Goal: Task Accomplishment & Management: Complete application form

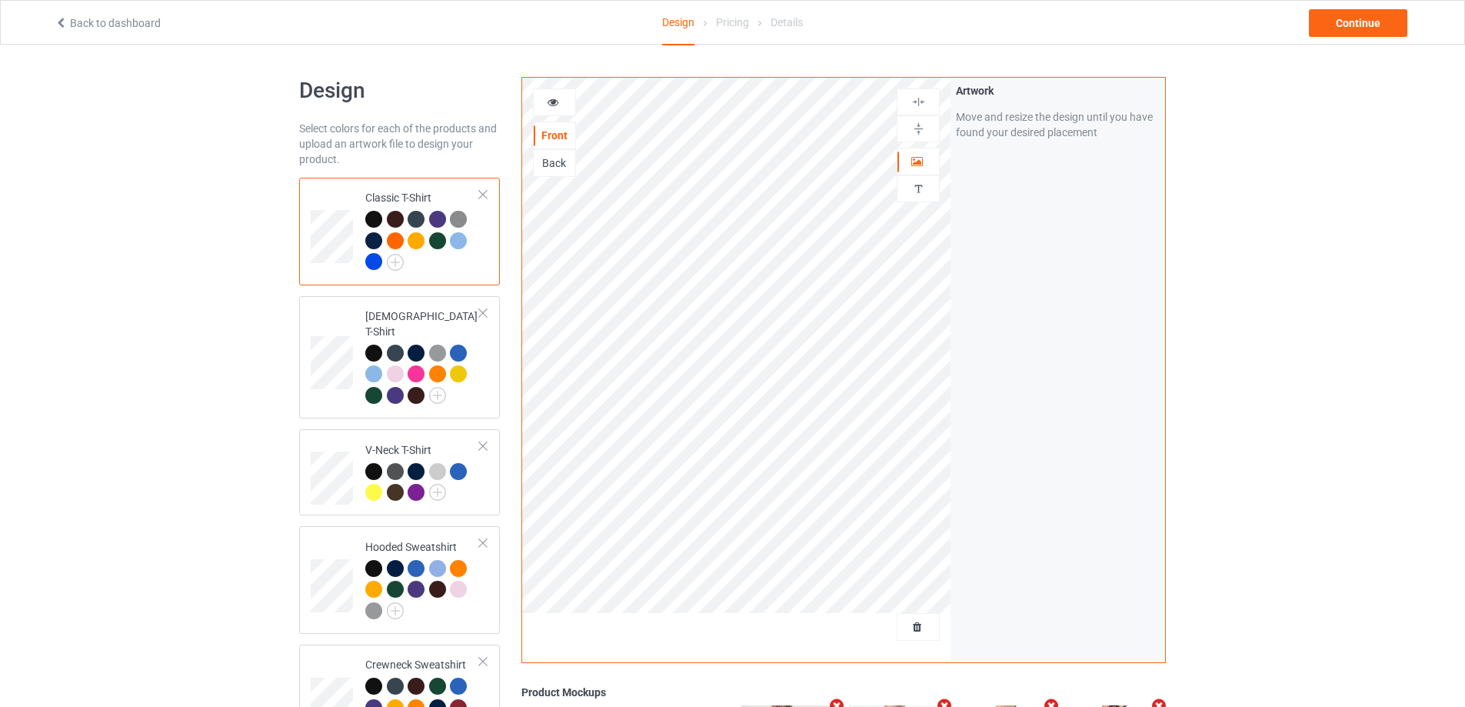
click at [375, 266] on div at bounding box center [373, 261] width 17 height 17
click at [914, 622] on span "Delete all designs" at bounding box center [883, 627] width 82 height 12
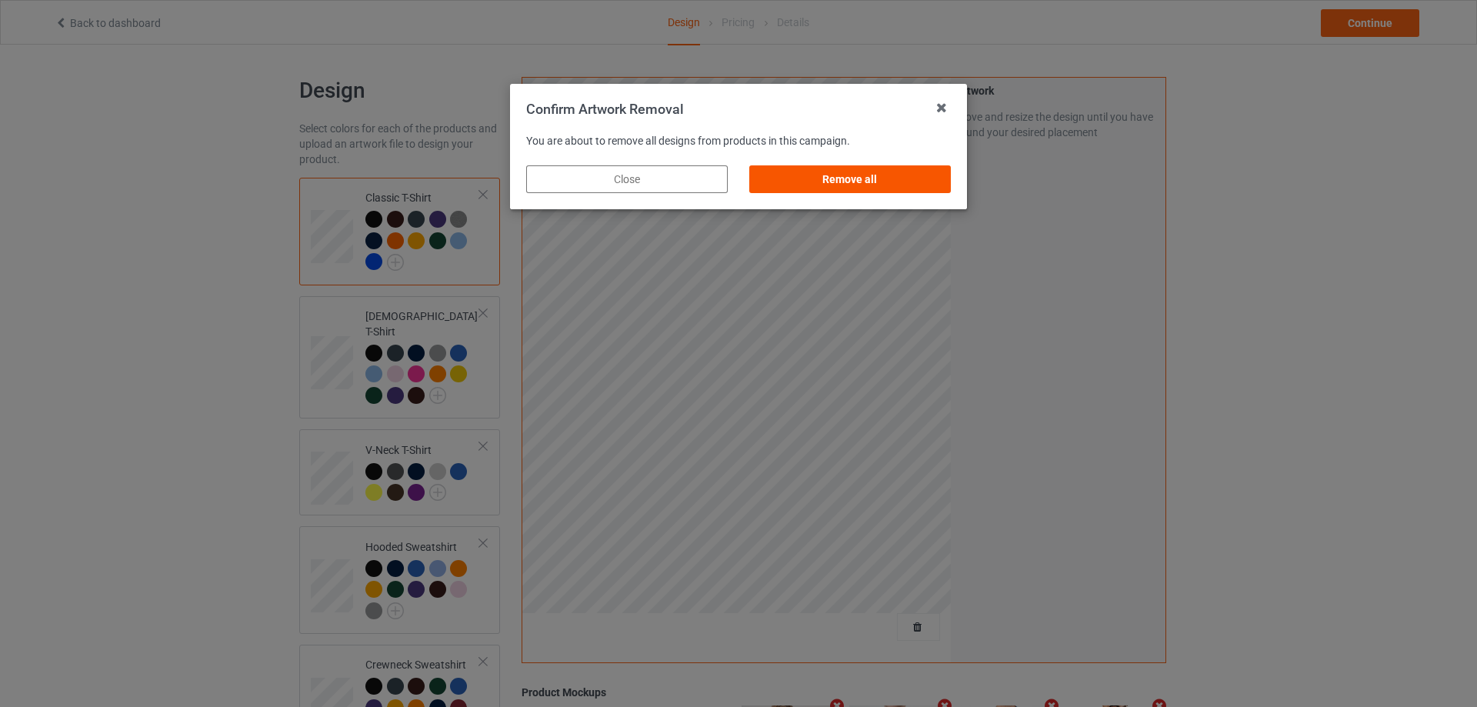
click at [822, 188] on div "Remove all" at bounding box center [850, 179] width 202 height 28
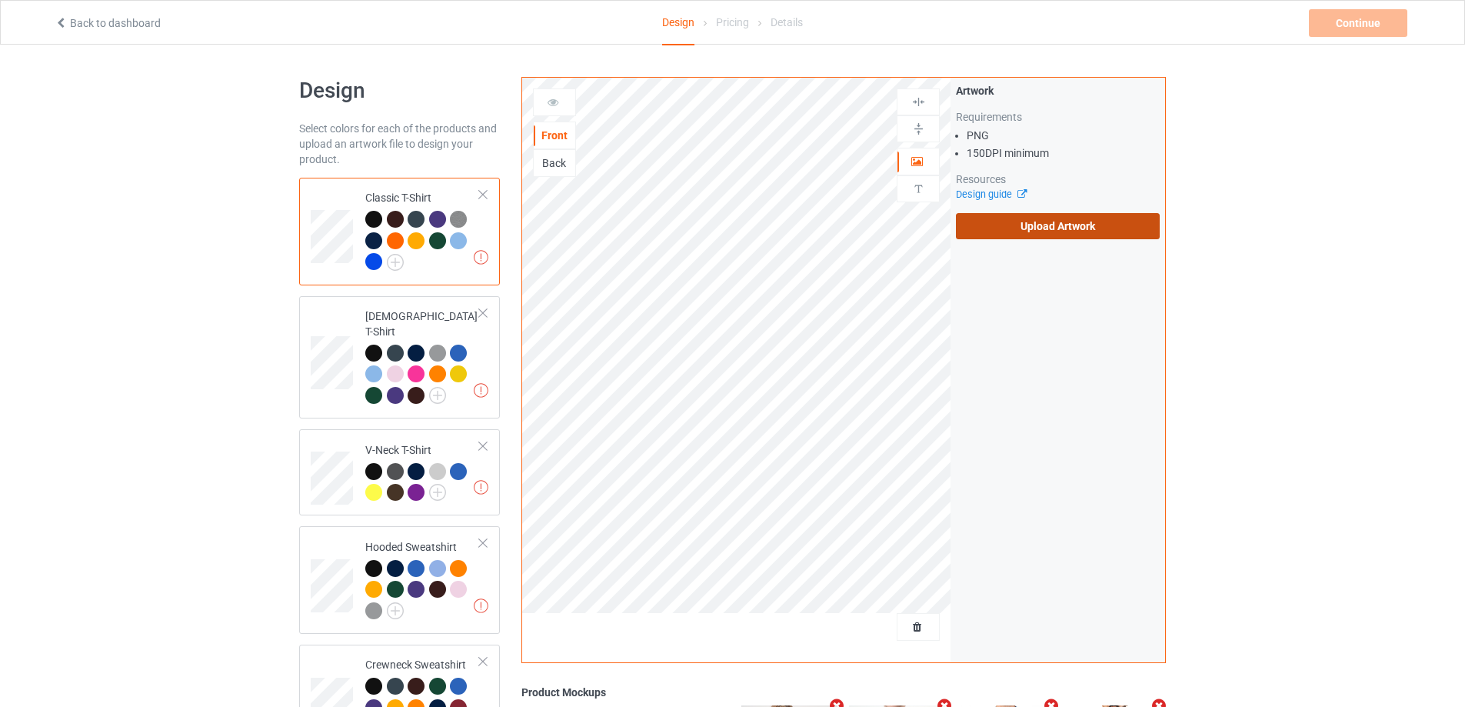
click at [1055, 229] on label "Upload Artwork" at bounding box center [1058, 226] width 204 height 26
click at [0, 0] on input "Upload Artwork" at bounding box center [0, 0] width 0 height 0
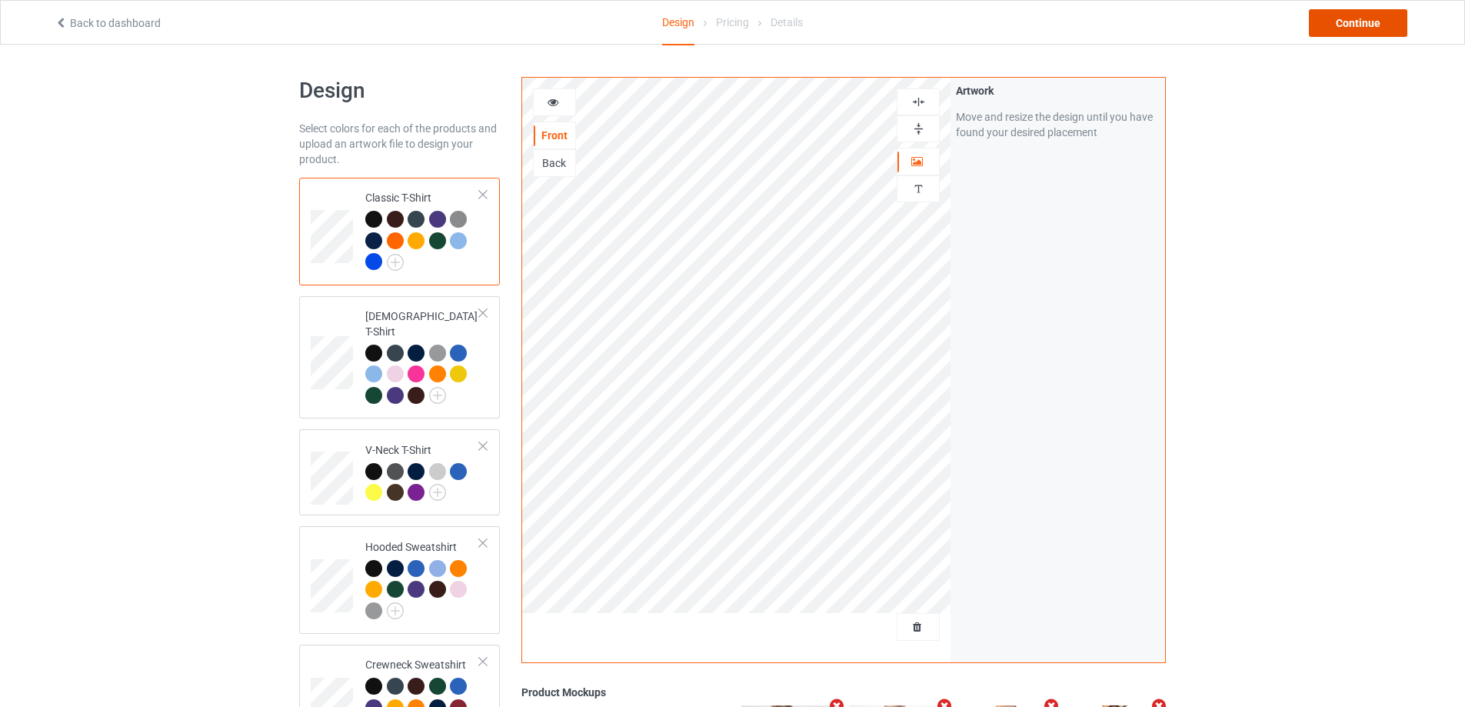
click at [1377, 18] on div "Continue" at bounding box center [1358, 23] width 98 height 28
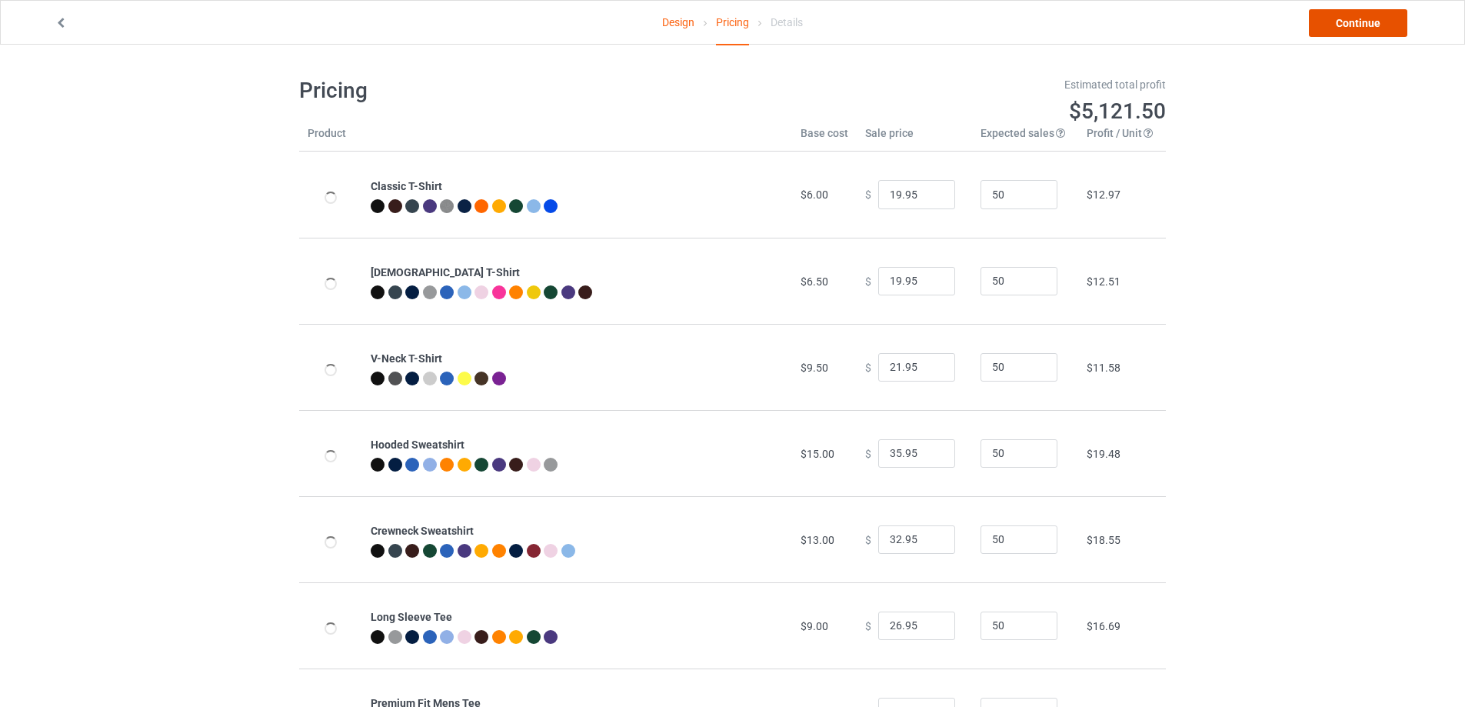
click at [1367, 26] on link "Continue" at bounding box center [1358, 23] width 98 height 28
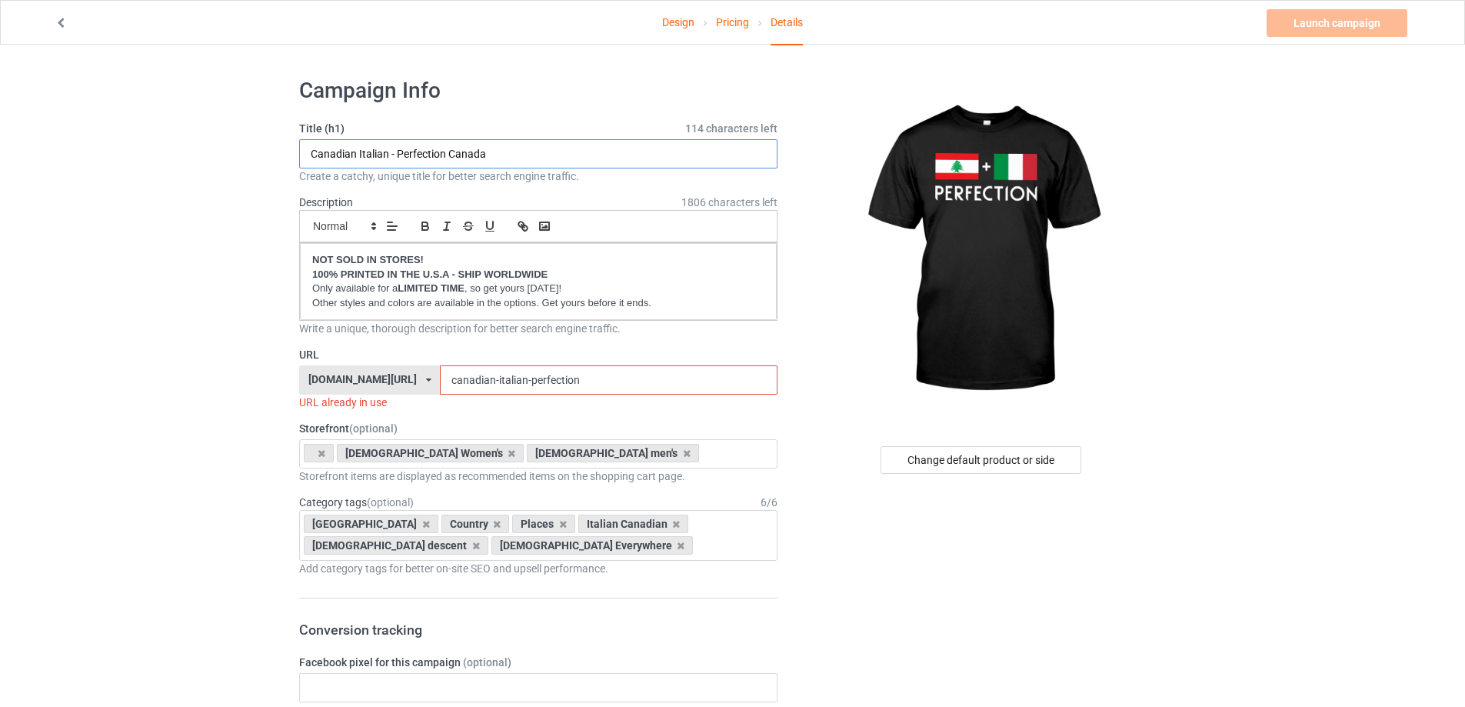
click at [501, 155] on input "Canadian Italian - Perfection Canada" at bounding box center [538, 153] width 478 height 29
click at [466, 152] on input "Canadian Italian - Perfection Canada" at bounding box center [538, 153] width 478 height 29
click at [335, 142] on input "Canadian Italian - Perfection Canada" at bounding box center [538, 153] width 478 height 29
click at [333, 153] on input "Canadian Italian - Perfection Canada" at bounding box center [538, 153] width 478 height 29
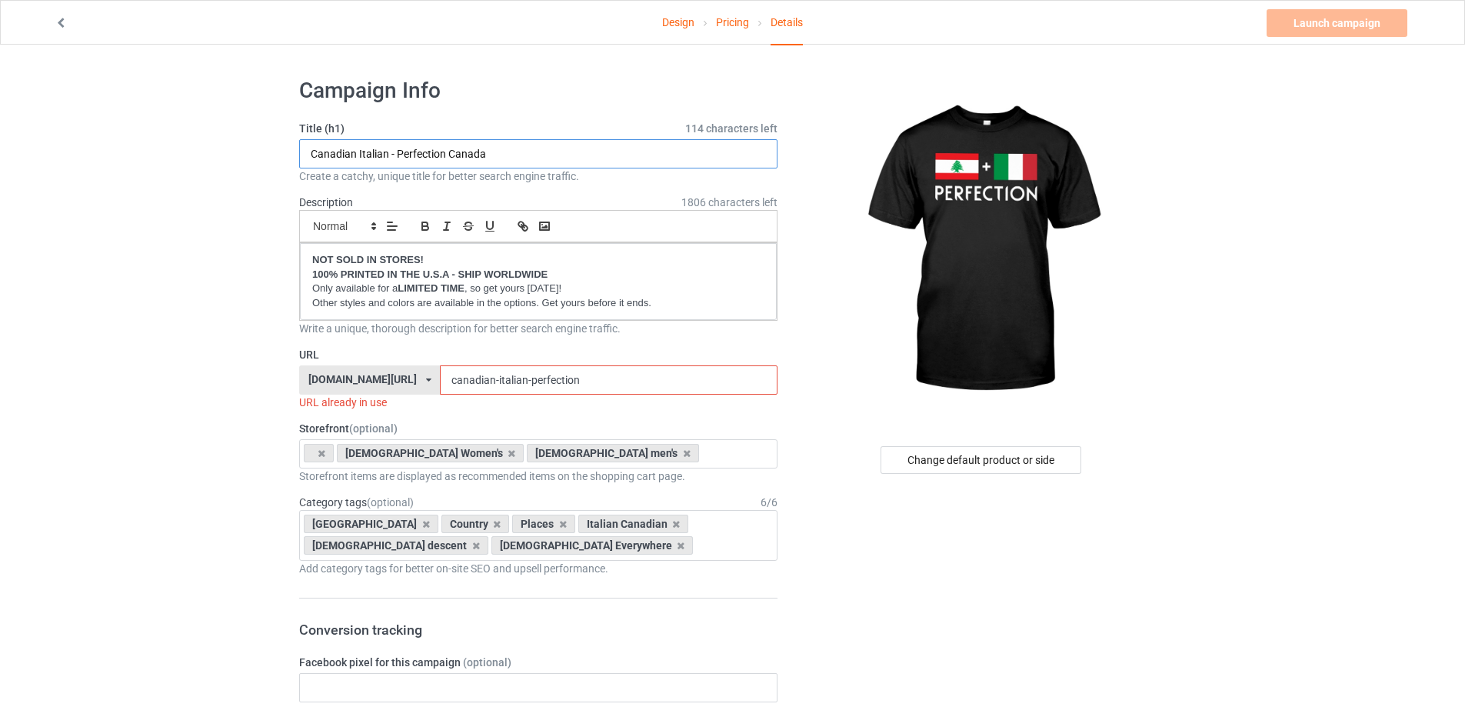
click at [333, 153] on input "Canadian Italian - Perfection Canada" at bounding box center [538, 153] width 478 height 29
paste input "[DEMOGRAPHIC_DATA]"
click at [475, 155] on input "Lebanese Italian - Perfection [GEOGRAPHIC_DATA]" at bounding box center [538, 153] width 478 height 29
paste input "[GEOGRAPHIC_DATA]"
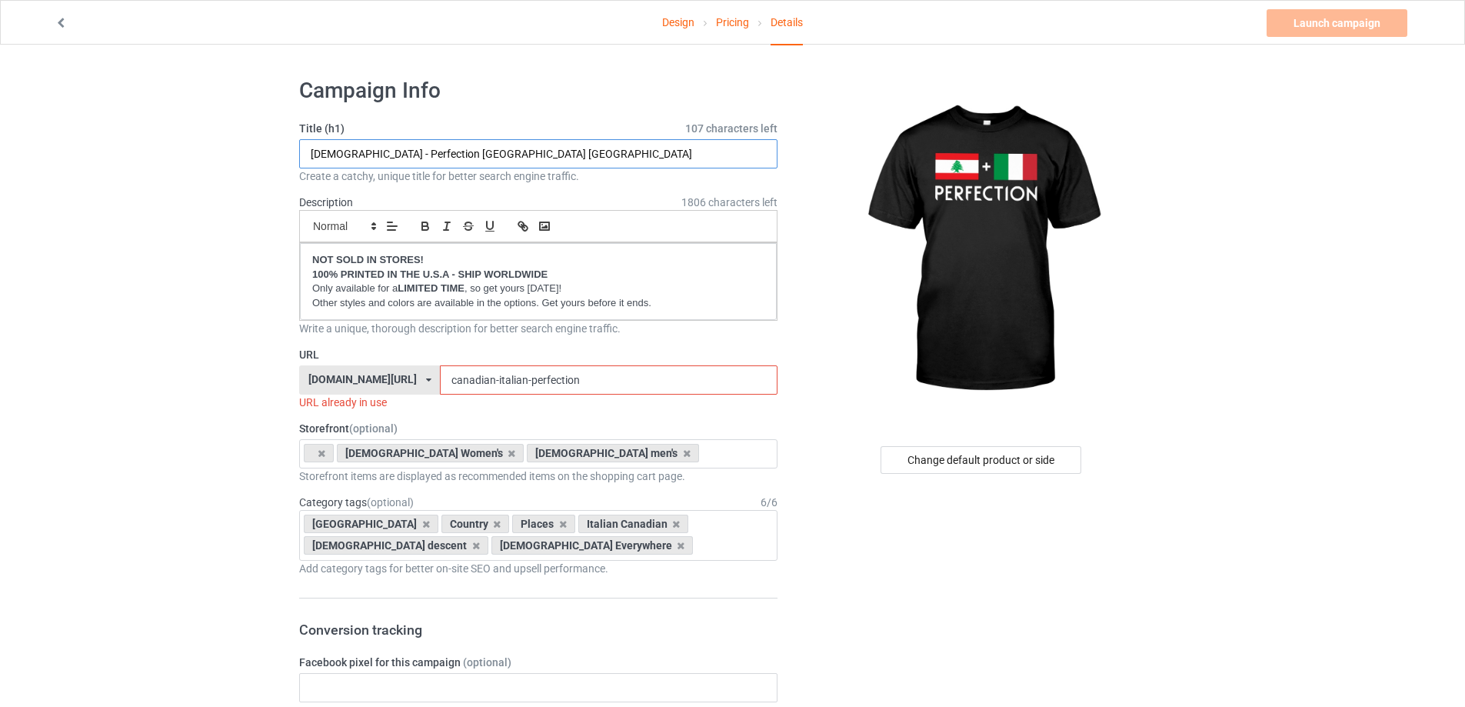
drag, startPoint x: 391, startPoint y: 152, endPoint x: 303, endPoint y: 152, distance: 87.7
click at [303, 152] on input "[DEMOGRAPHIC_DATA] - Perfection [GEOGRAPHIC_DATA] [GEOGRAPHIC_DATA]" at bounding box center [538, 153] width 478 height 29
type input "[DEMOGRAPHIC_DATA] - Perfection [GEOGRAPHIC_DATA] [GEOGRAPHIC_DATA]"
drag, startPoint x: 504, startPoint y: 380, endPoint x: 392, endPoint y: 375, distance: 111.6
click at [392, 375] on div "[DOMAIN_NAME][URL] [DOMAIN_NAME][URL] [DOMAIN_NAME][URL] 5bd39f98991a1c21091864…" at bounding box center [538, 379] width 478 height 29
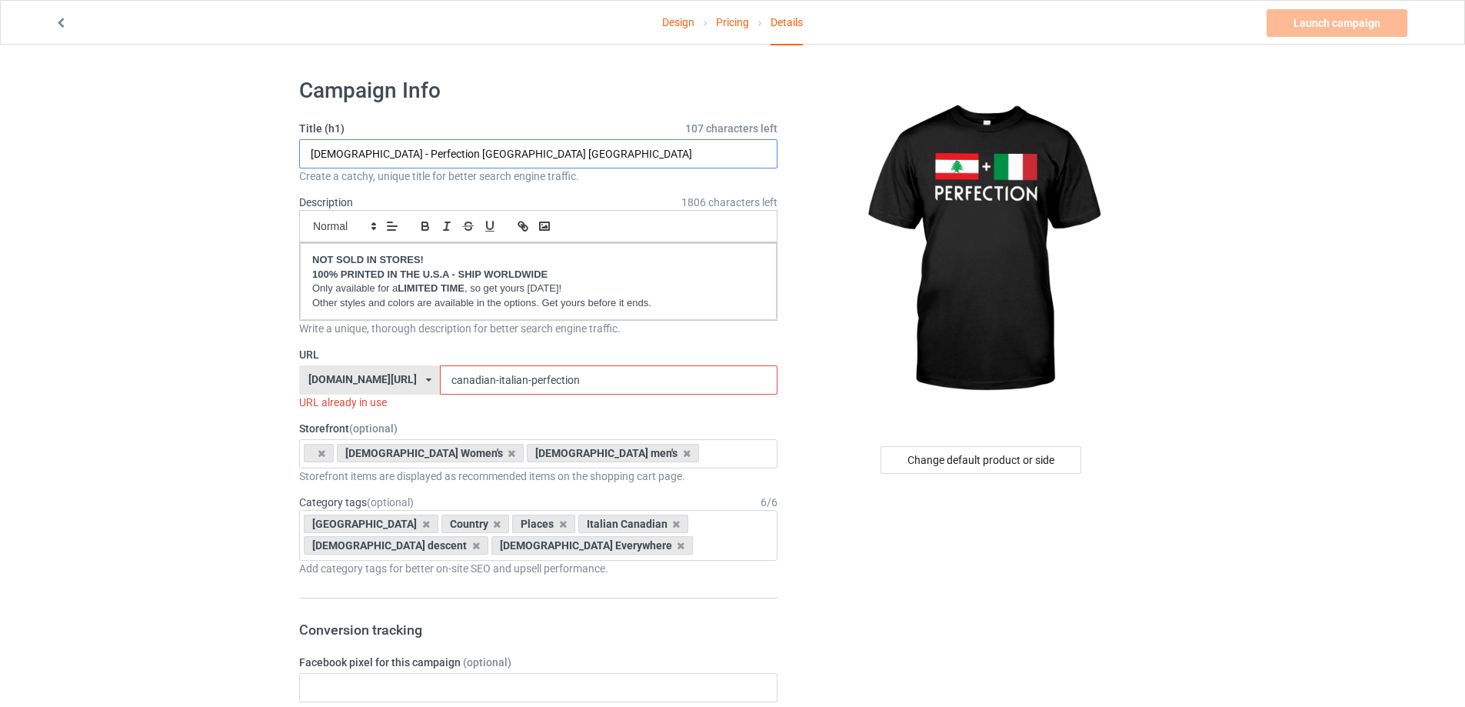
click at [337, 146] on input "[DEMOGRAPHIC_DATA] - Perfection [GEOGRAPHIC_DATA] [GEOGRAPHIC_DATA]" at bounding box center [538, 153] width 478 height 29
click at [489, 378] on input "canadian-italian-perfection" at bounding box center [608, 379] width 337 height 29
paste input "[DEMOGRAPHIC_DATA]"
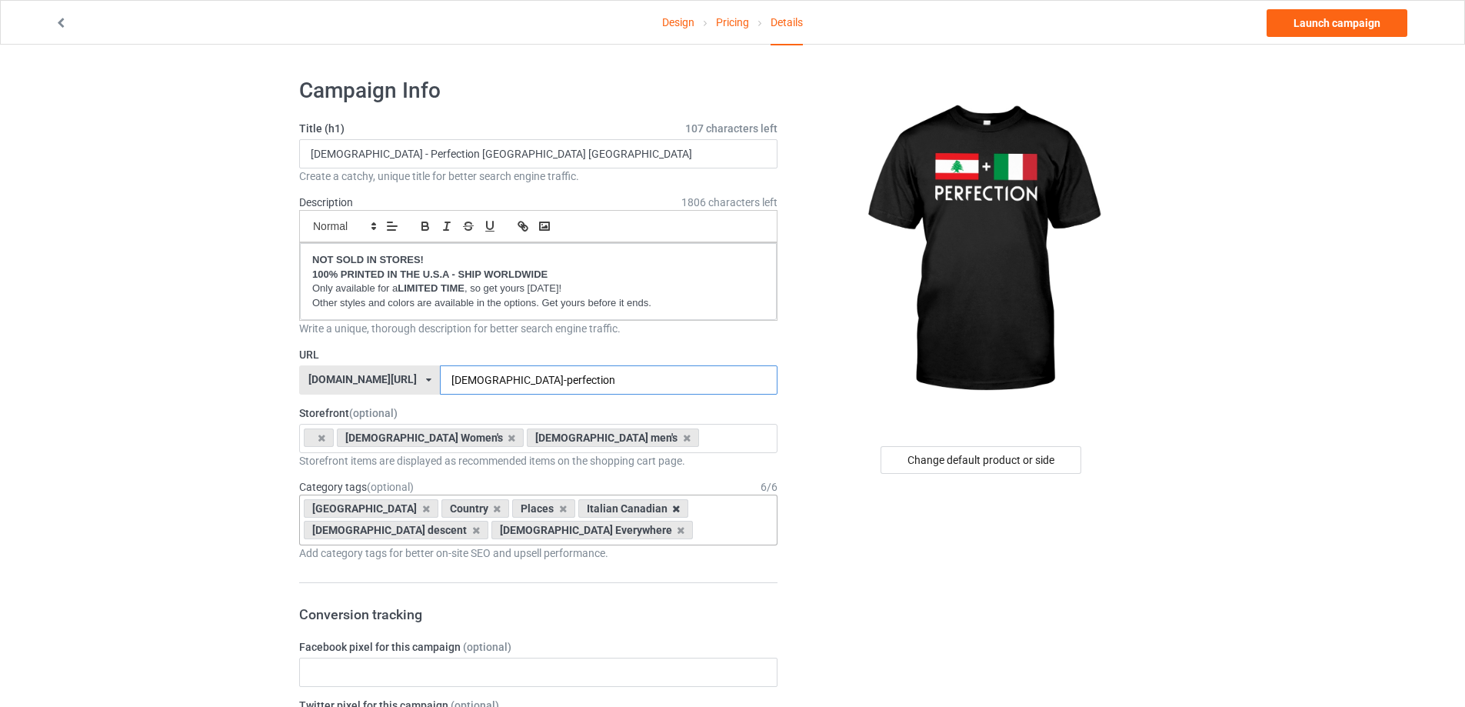
type input "[DEMOGRAPHIC_DATA]-perfection"
click at [672, 508] on icon at bounding box center [676, 509] width 8 height 10
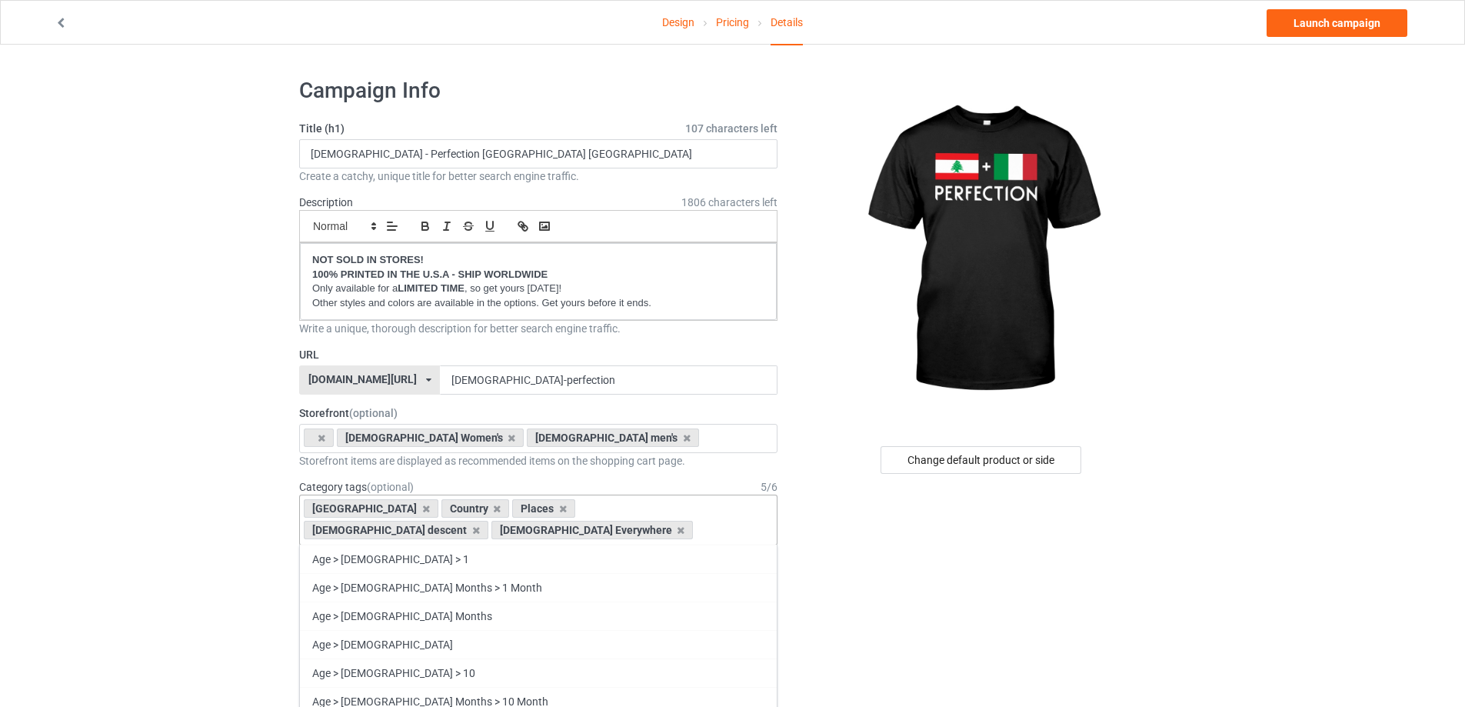
click at [554, 528] on div "Canada Country Places [DEMOGRAPHIC_DATA] descent [DEMOGRAPHIC_DATA] Everywhere …" at bounding box center [538, 520] width 478 height 51
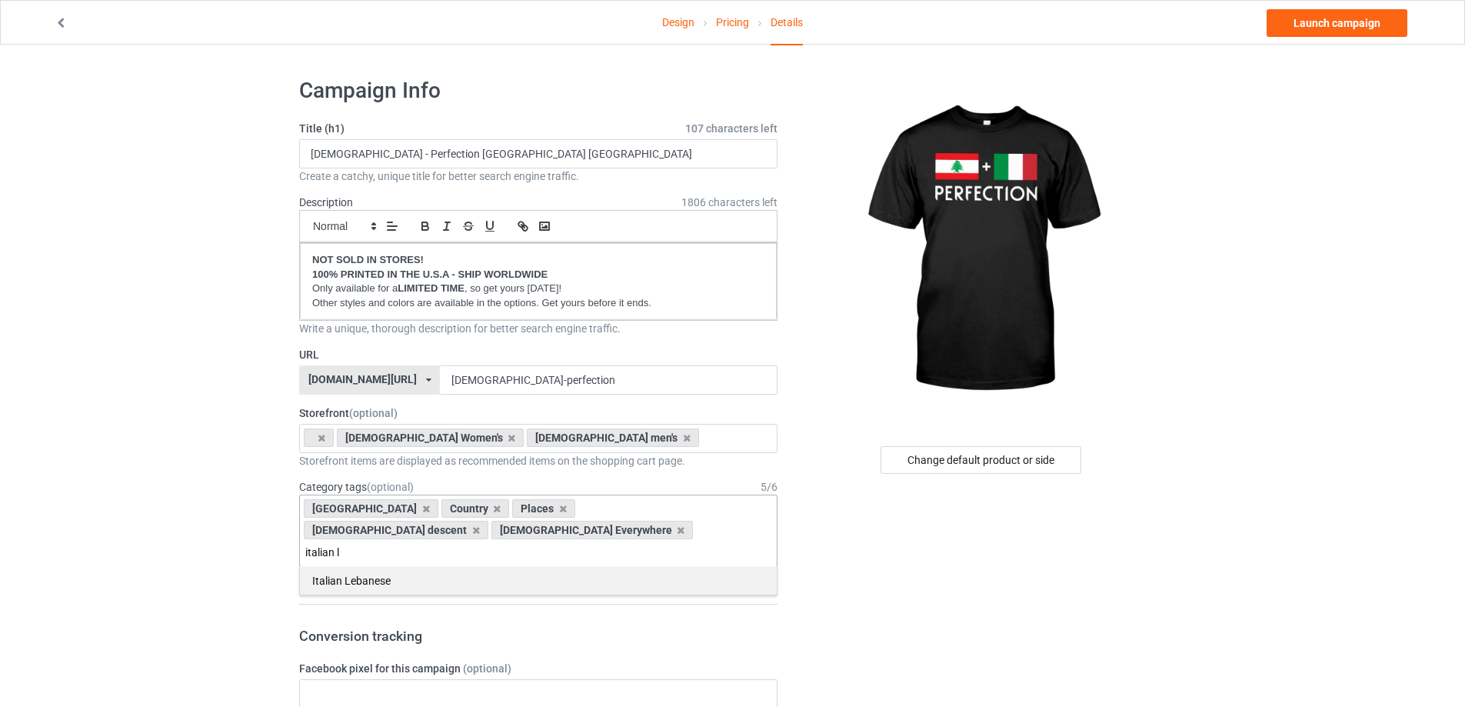
type input "italian l"
click at [400, 566] on div "Italian Lebanese" at bounding box center [538, 580] width 477 height 28
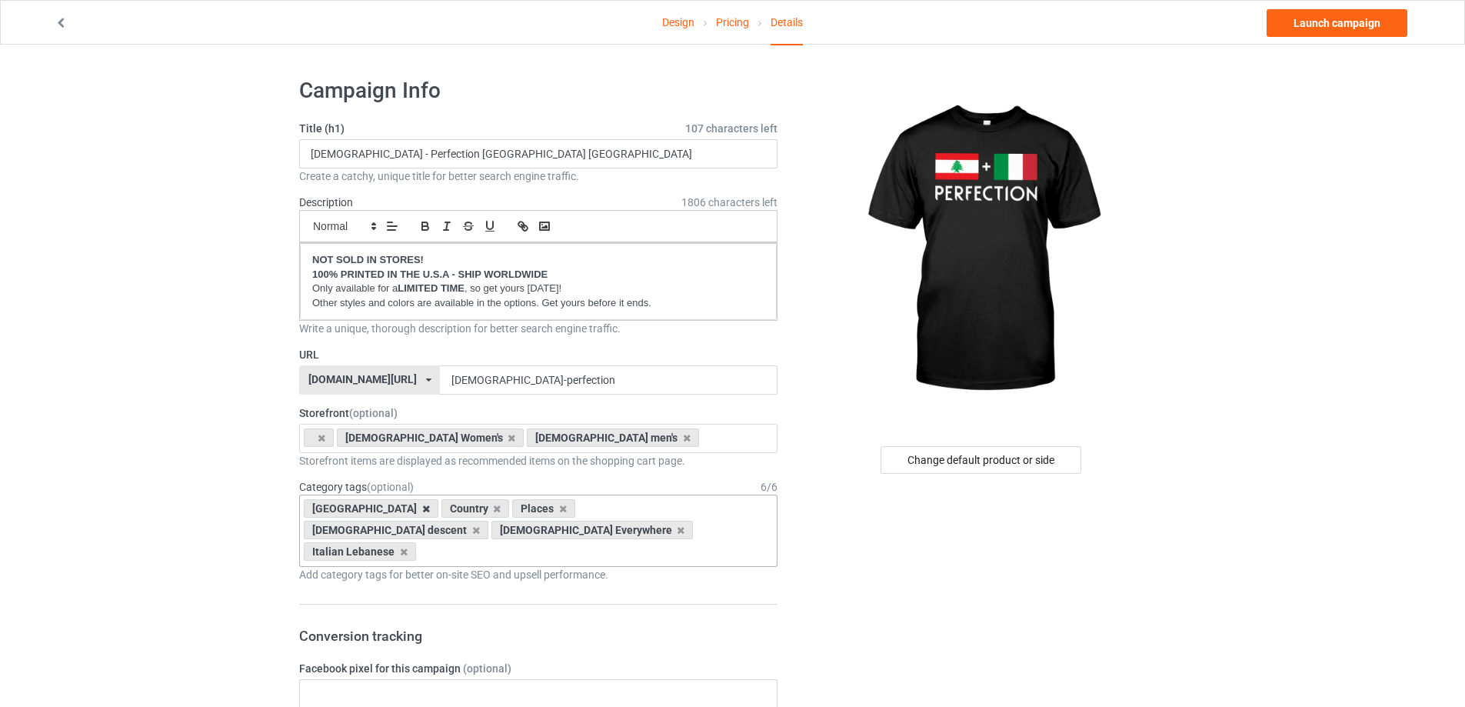
click at [422, 511] on icon at bounding box center [426, 509] width 8 height 10
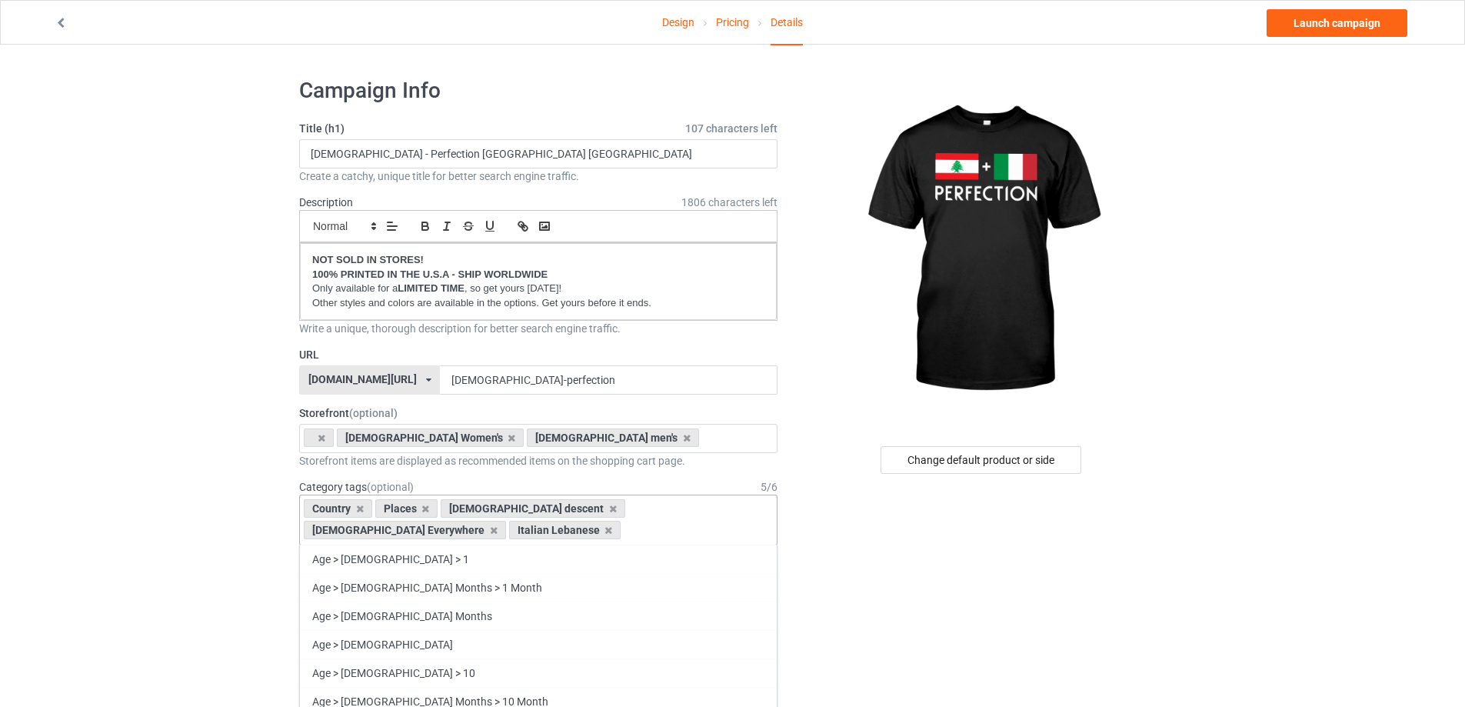
click at [549, 529] on div "Country Places [DEMOGRAPHIC_DATA] descent [DEMOGRAPHIC_DATA] Everywhere [DEMOGR…" at bounding box center [538, 520] width 478 height 51
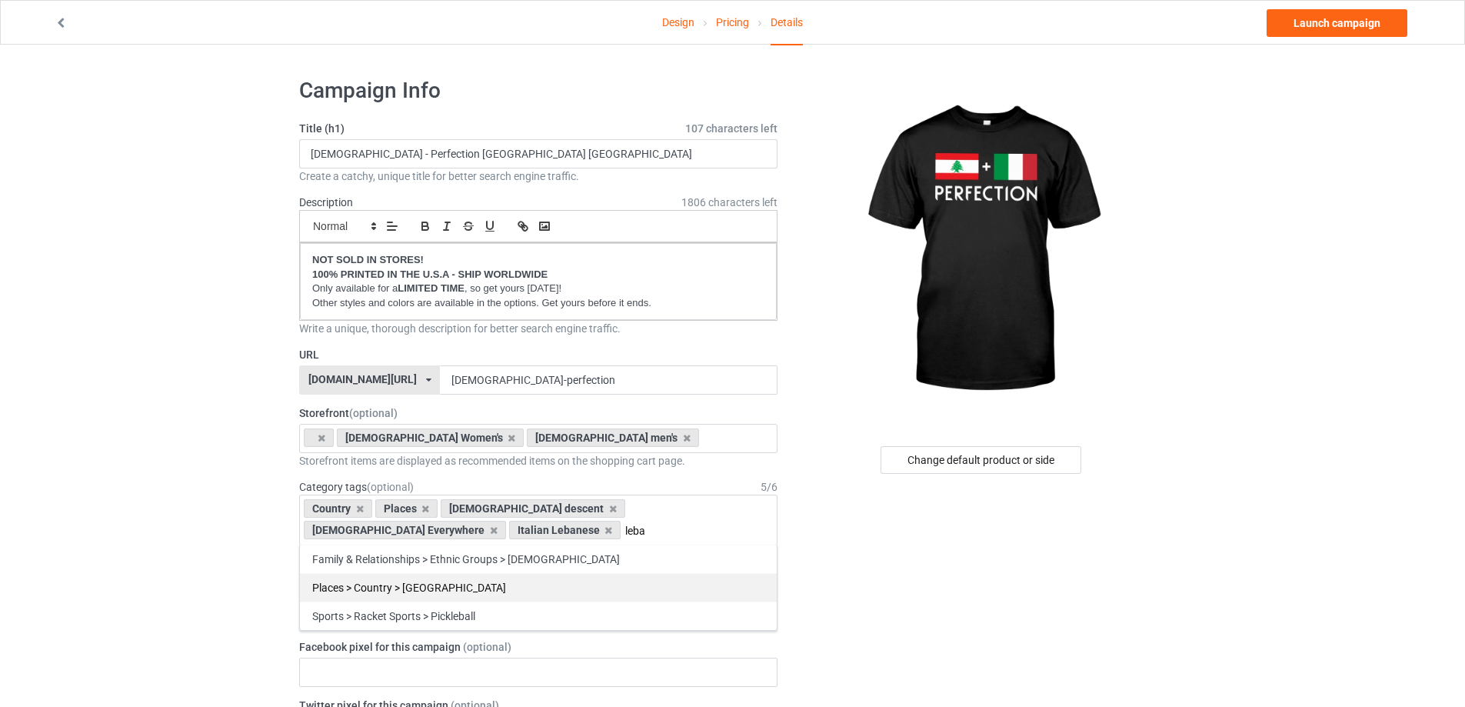
type input "leba"
click at [531, 582] on div "Places > Country > [GEOGRAPHIC_DATA]" at bounding box center [538, 587] width 477 height 28
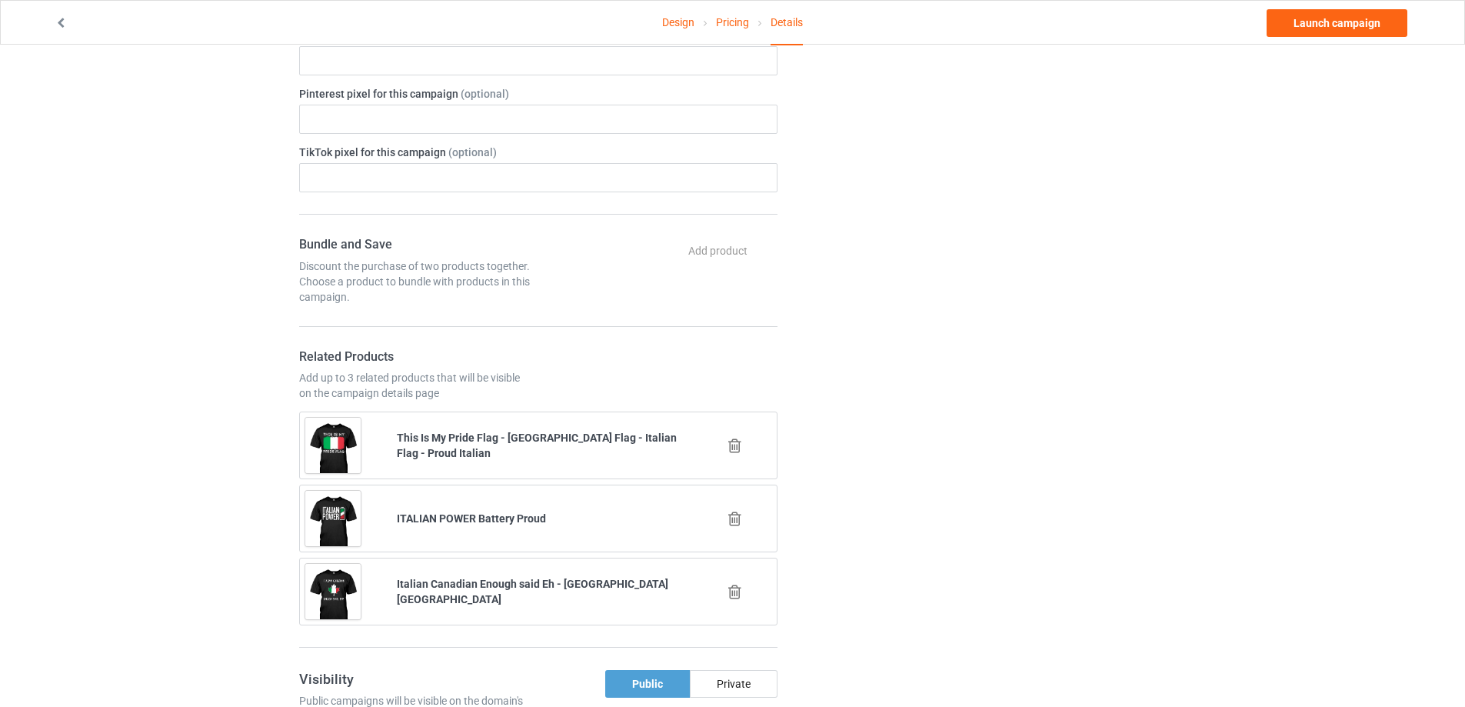
scroll to position [692, 0]
click at [735, 583] on icon at bounding box center [734, 591] width 19 height 16
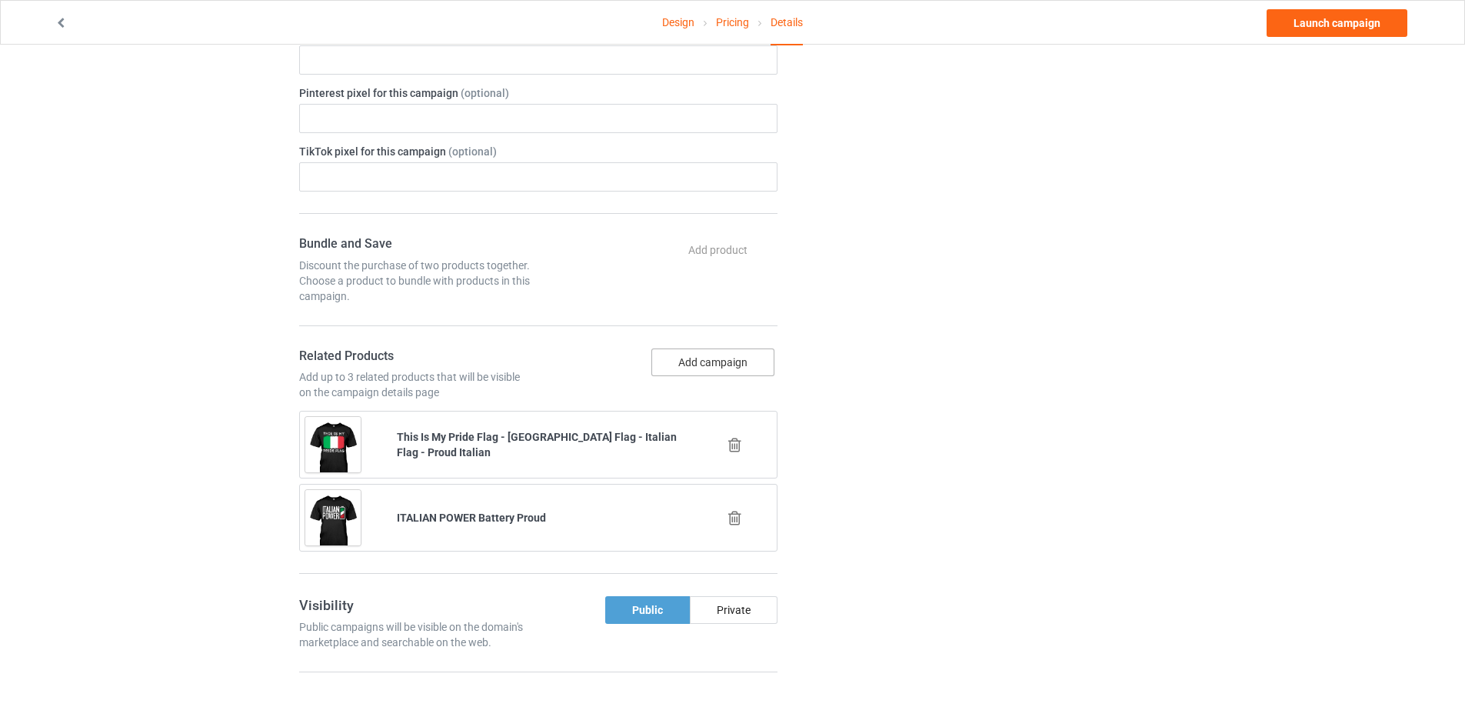
click at [725, 348] on button "Add campaign" at bounding box center [712, 362] width 123 height 28
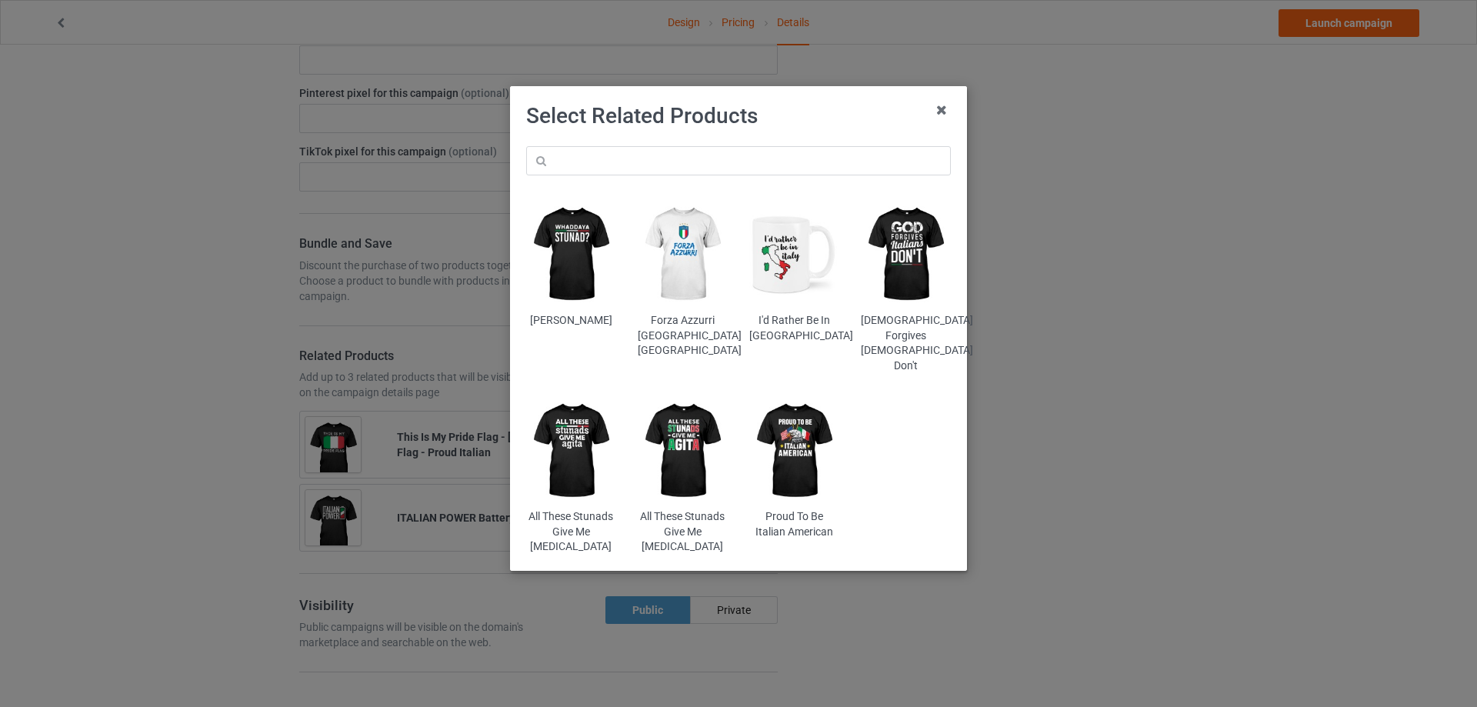
click at [682, 145] on div "Whaddaya Stunad Forza Azzurri [GEOGRAPHIC_DATA] [GEOGRAPHIC_DATA] I'd Rather Be…" at bounding box center [738, 350] width 446 height 430
click at [685, 171] on input "text" at bounding box center [738, 160] width 425 height 29
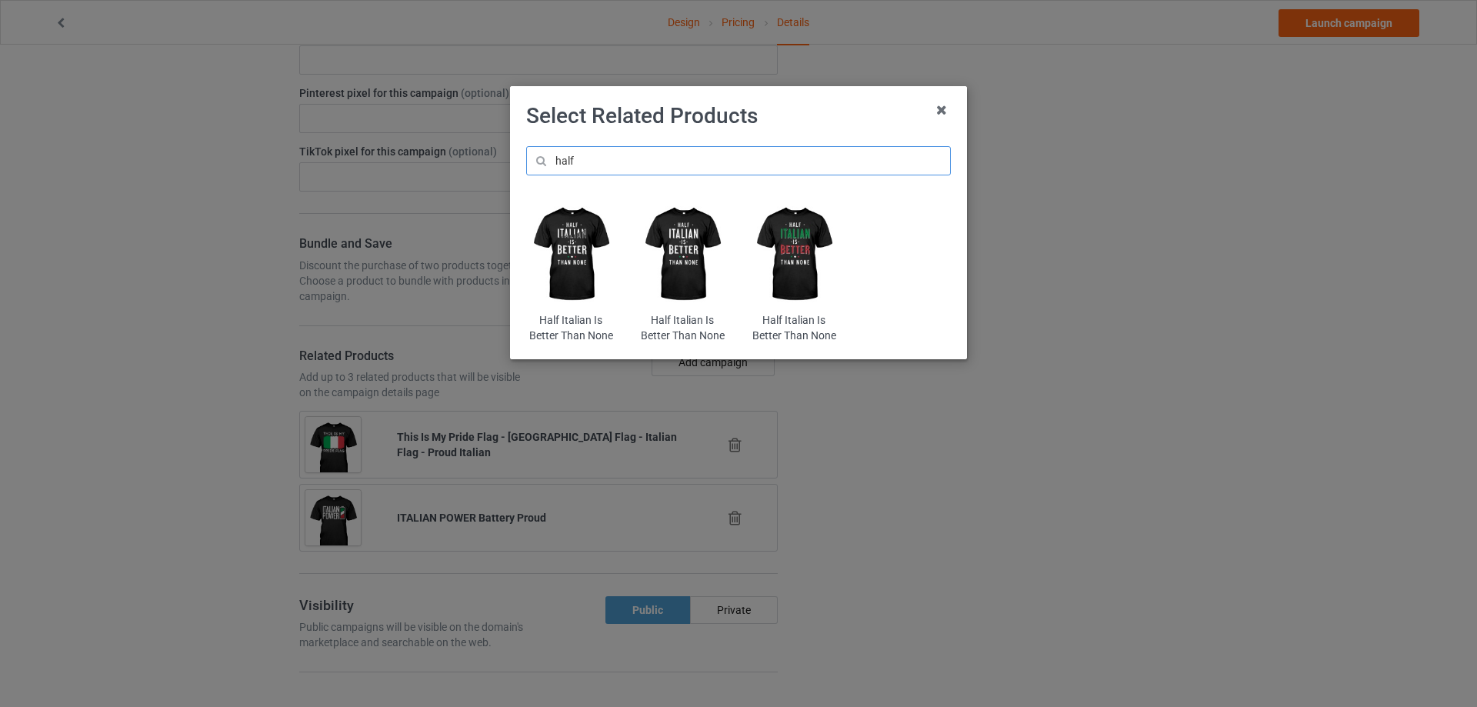
type input "half"
click at [778, 254] on img at bounding box center [794, 254] width 90 height 112
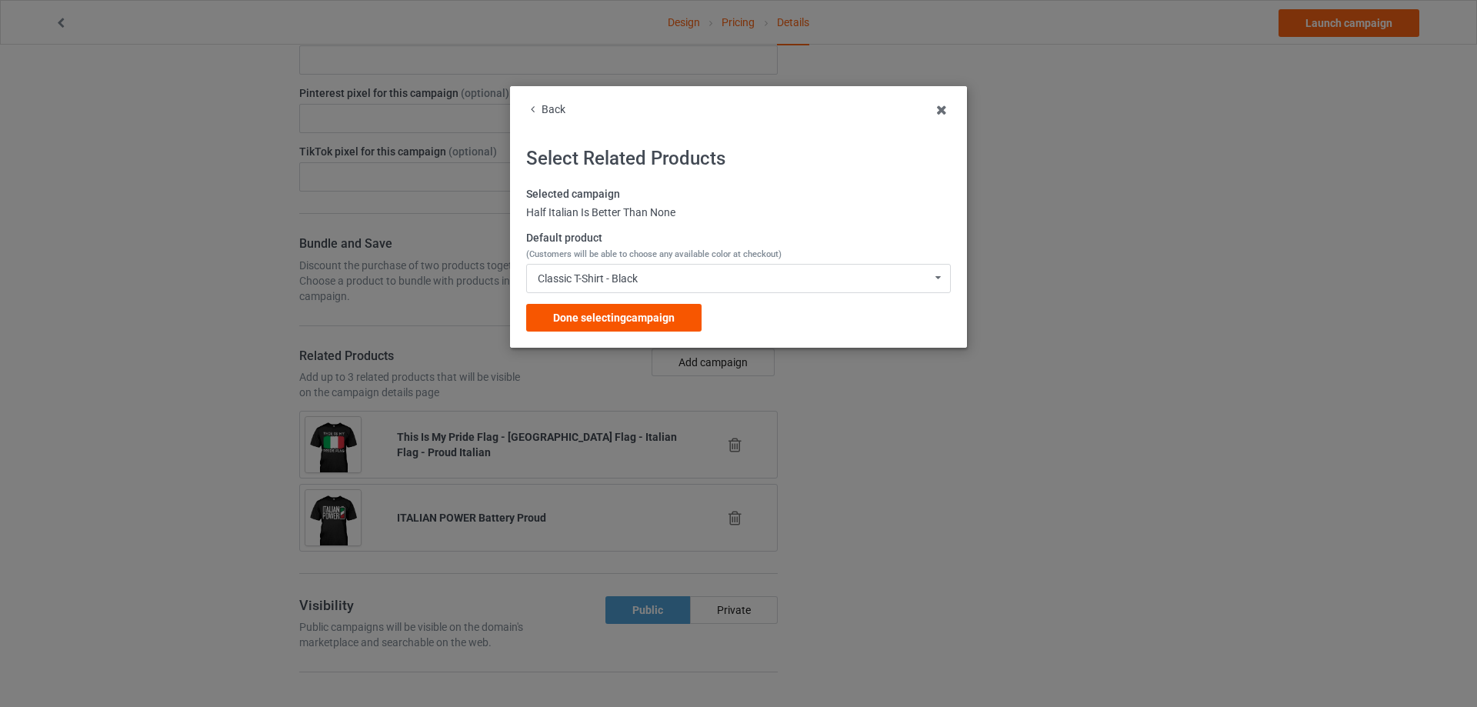
click at [668, 325] on div "Done selecting campaign" at bounding box center [613, 318] width 175 height 28
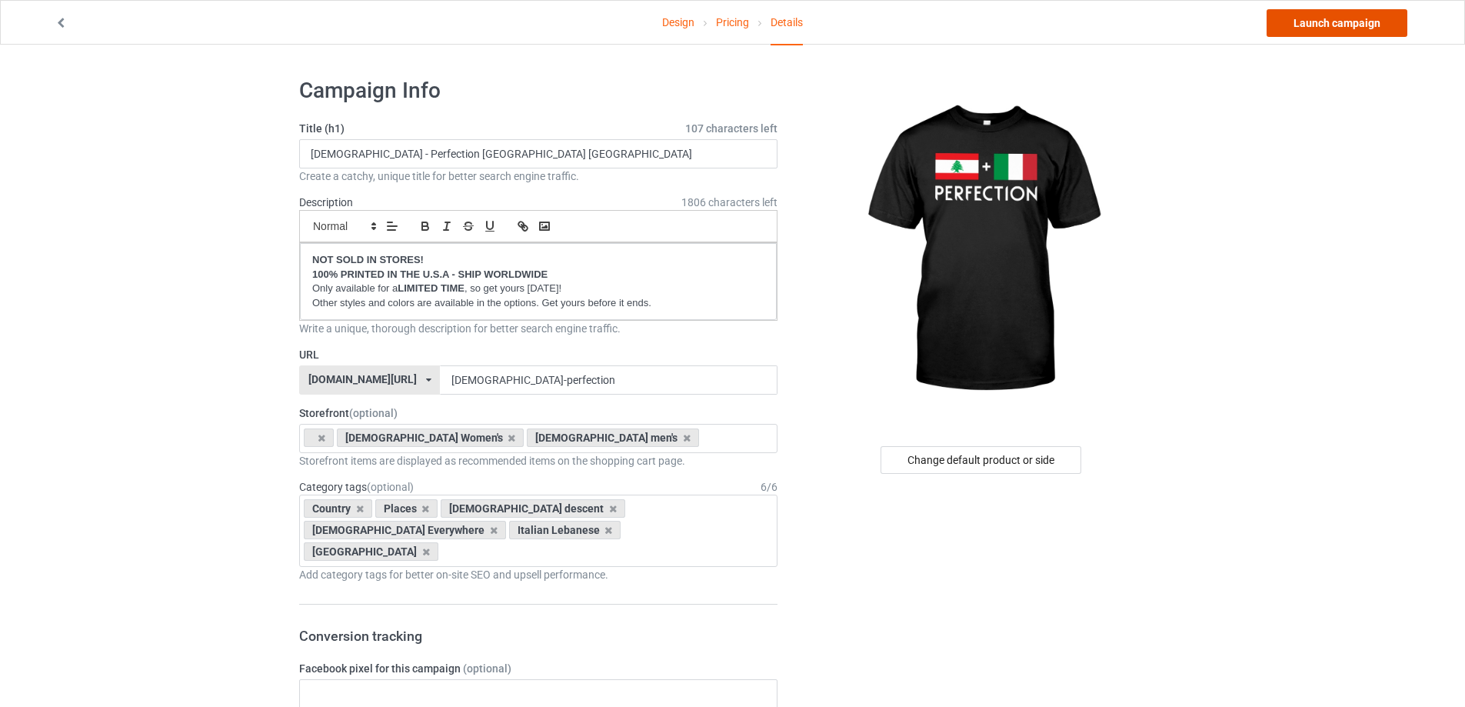
click at [1325, 19] on link "Launch campaign" at bounding box center [1337, 23] width 141 height 28
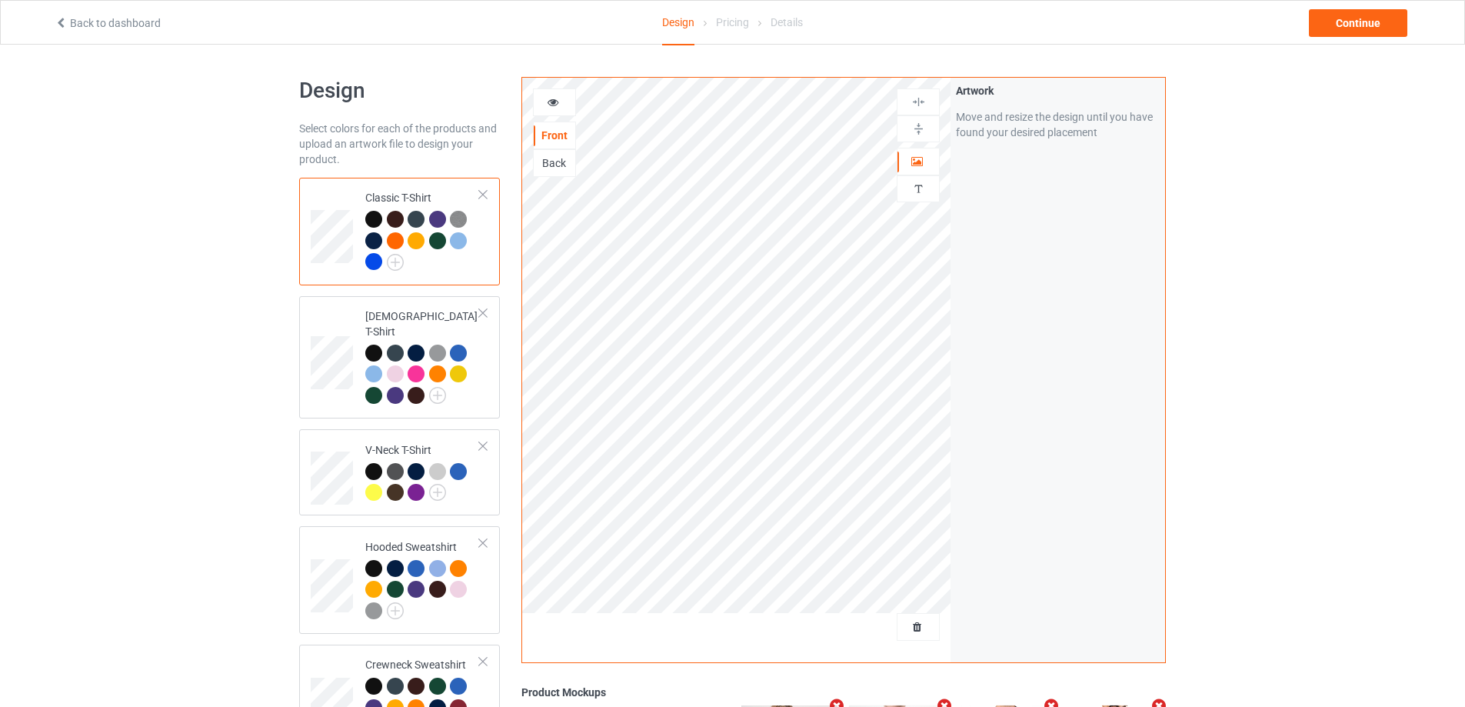
click at [368, 262] on div at bounding box center [373, 261] width 17 height 17
drag, startPoint x: 0, startPoint y: 137, endPoint x: 32, endPoint y: 56, distance: 87.0
click at [0, 137] on div "Design Select colors for each of the products and upload an artwork file to des…" at bounding box center [732, 569] width 1465 height 1048
